Goal: Complete application form

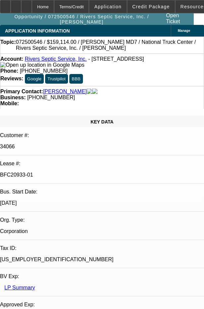
select select "0"
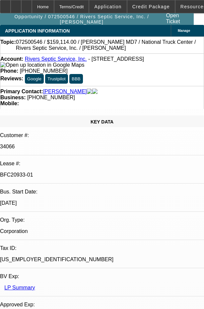
select select "0"
select select "2"
select select "0"
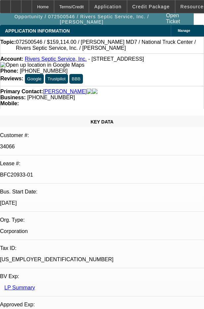
select select "2"
select select "0"
select select "1"
select select "6"
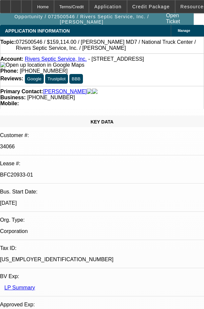
select select "1"
select select "6"
select select "1"
select select "2"
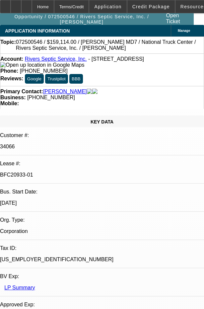
select select "6"
select select "1"
select select "2"
select select "6"
